Goal: Check status: Check status

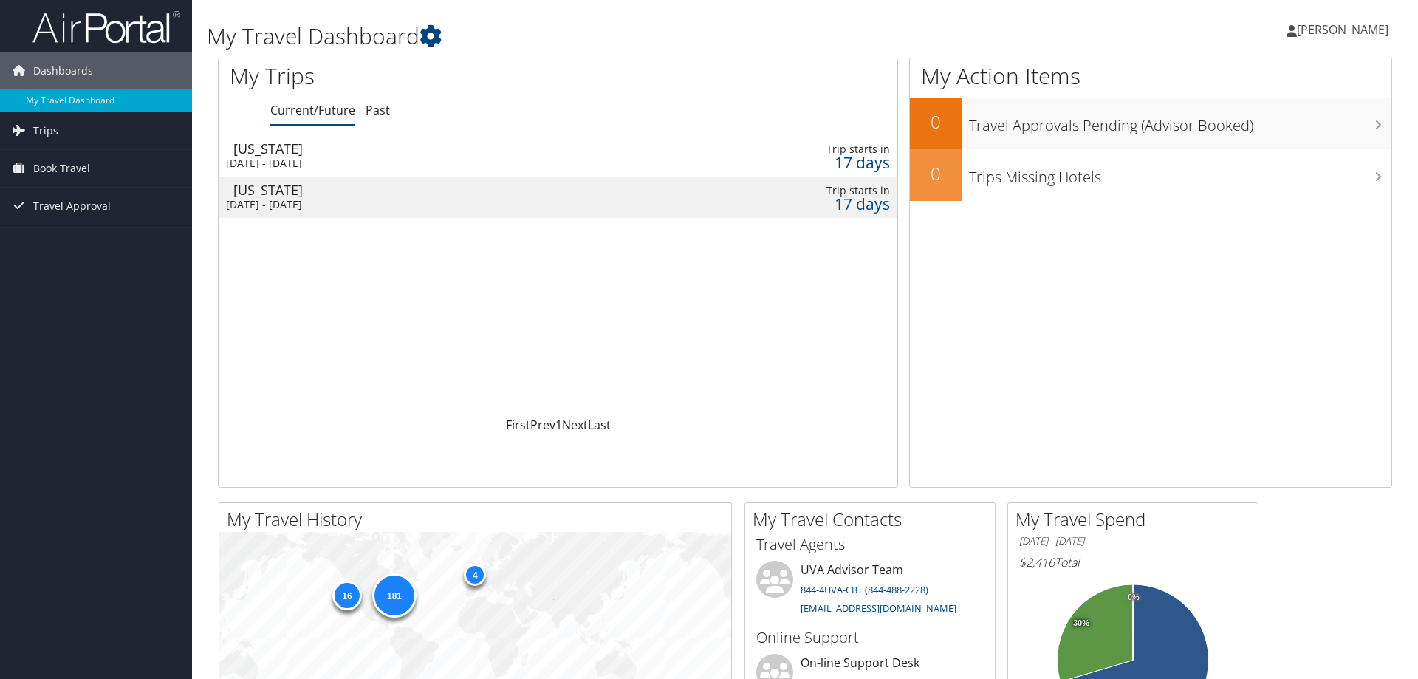
click at [296, 160] on div "[DATE] - [DATE]" at bounding box center [443, 163] width 434 height 13
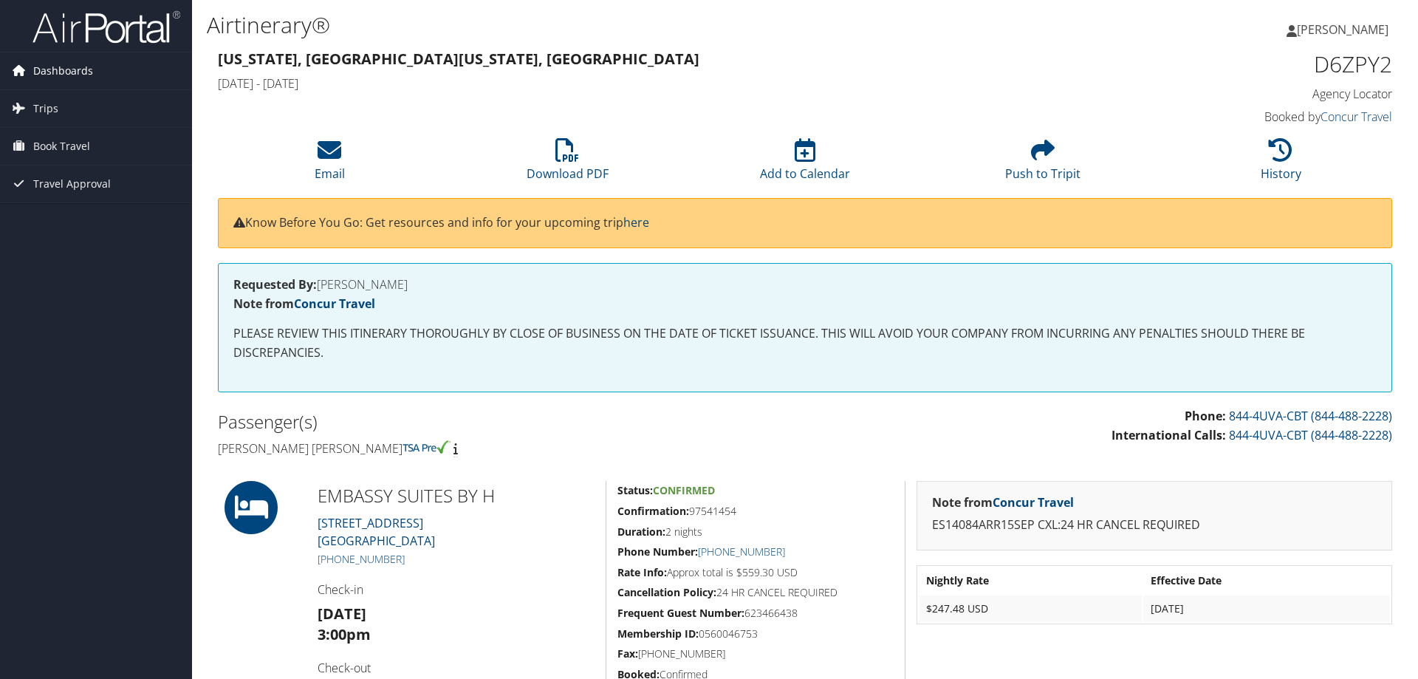
click at [55, 67] on span "Dashboards" at bounding box center [63, 70] width 60 height 37
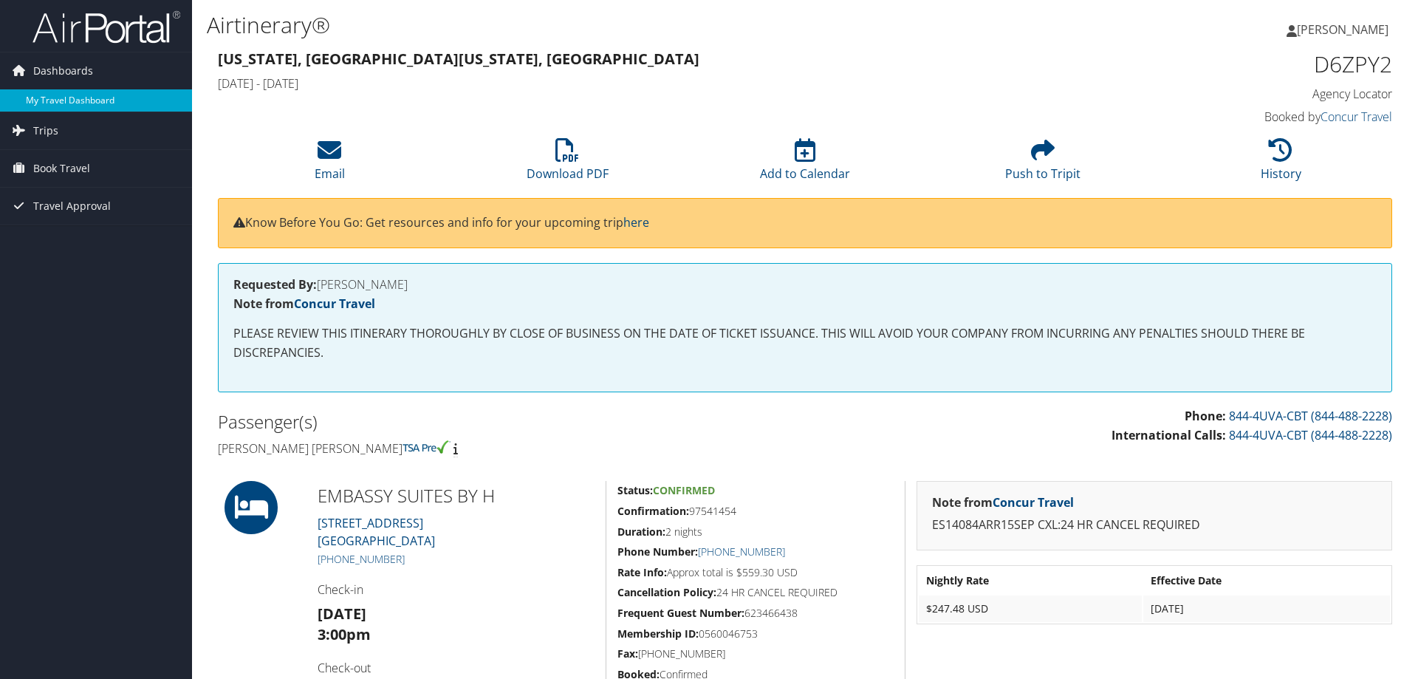
click at [60, 104] on link "My Travel Dashboard" at bounding box center [96, 100] width 192 height 22
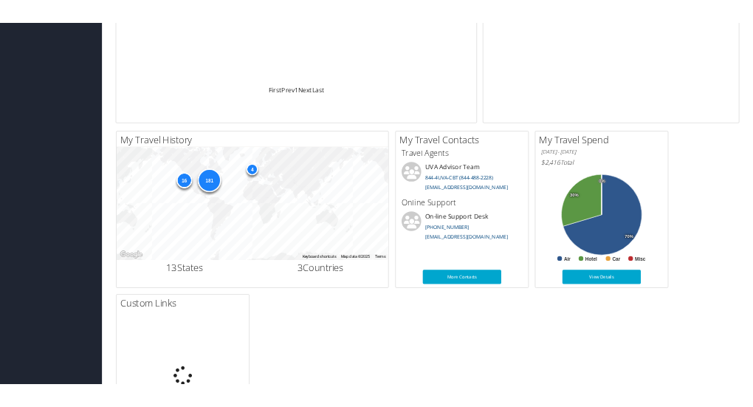
scroll to position [301, 0]
